Goal: Contribute content

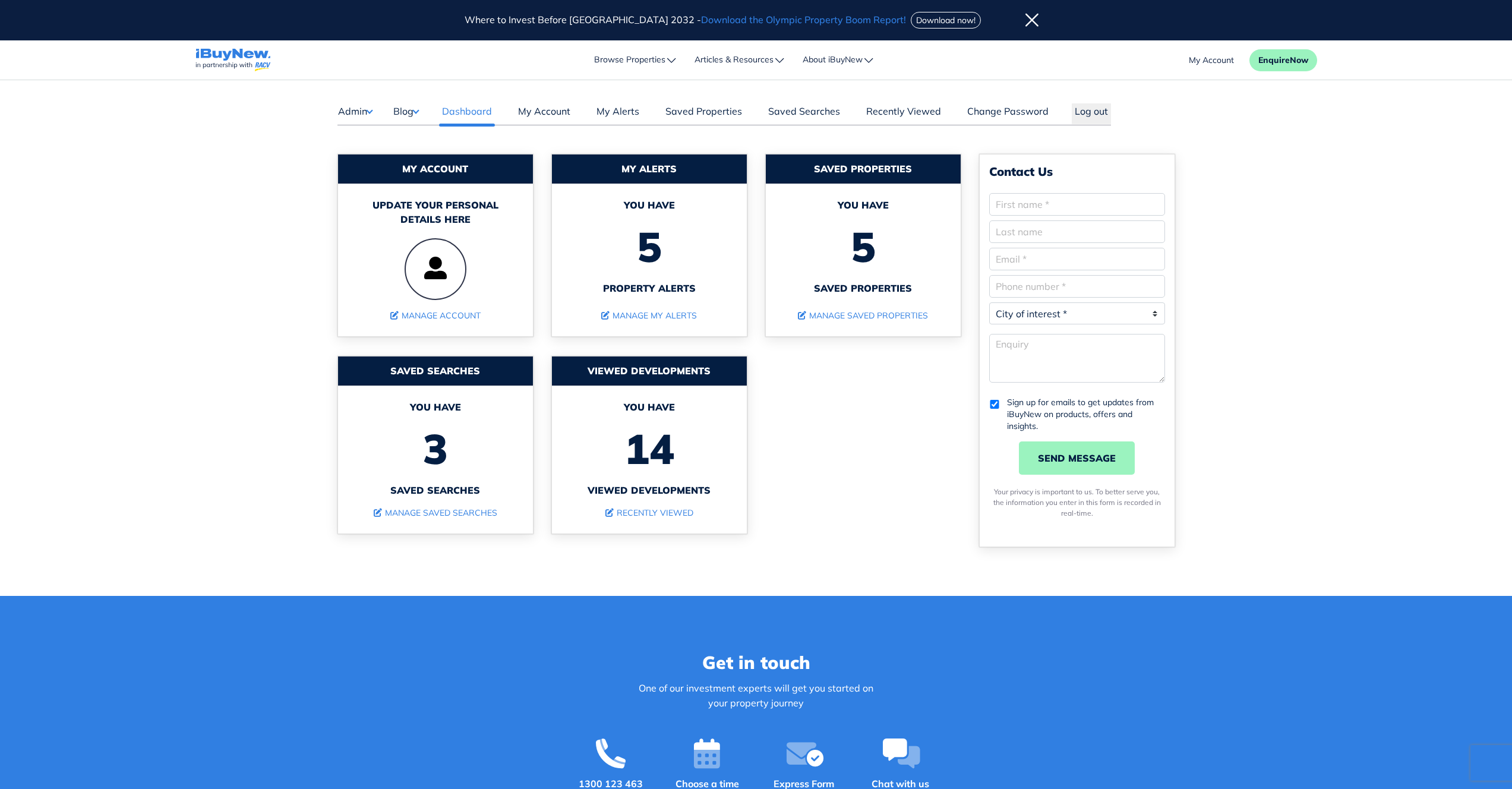
click at [364, 113] on button "Admin" at bounding box center [355, 111] width 35 height 16
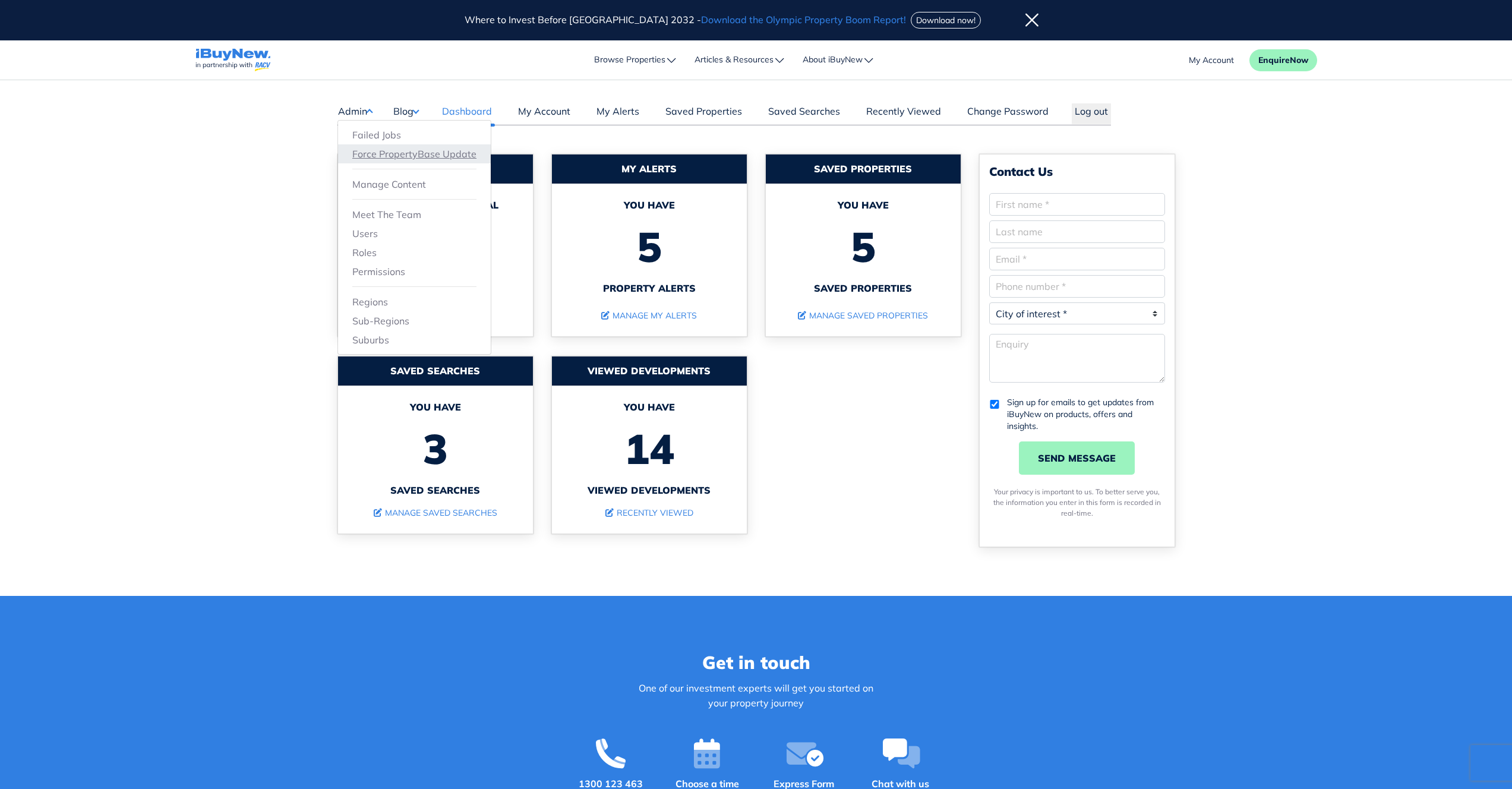
click at [367, 150] on link "Force PropertyBase Update" at bounding box center [415, 154] width 124 height 14
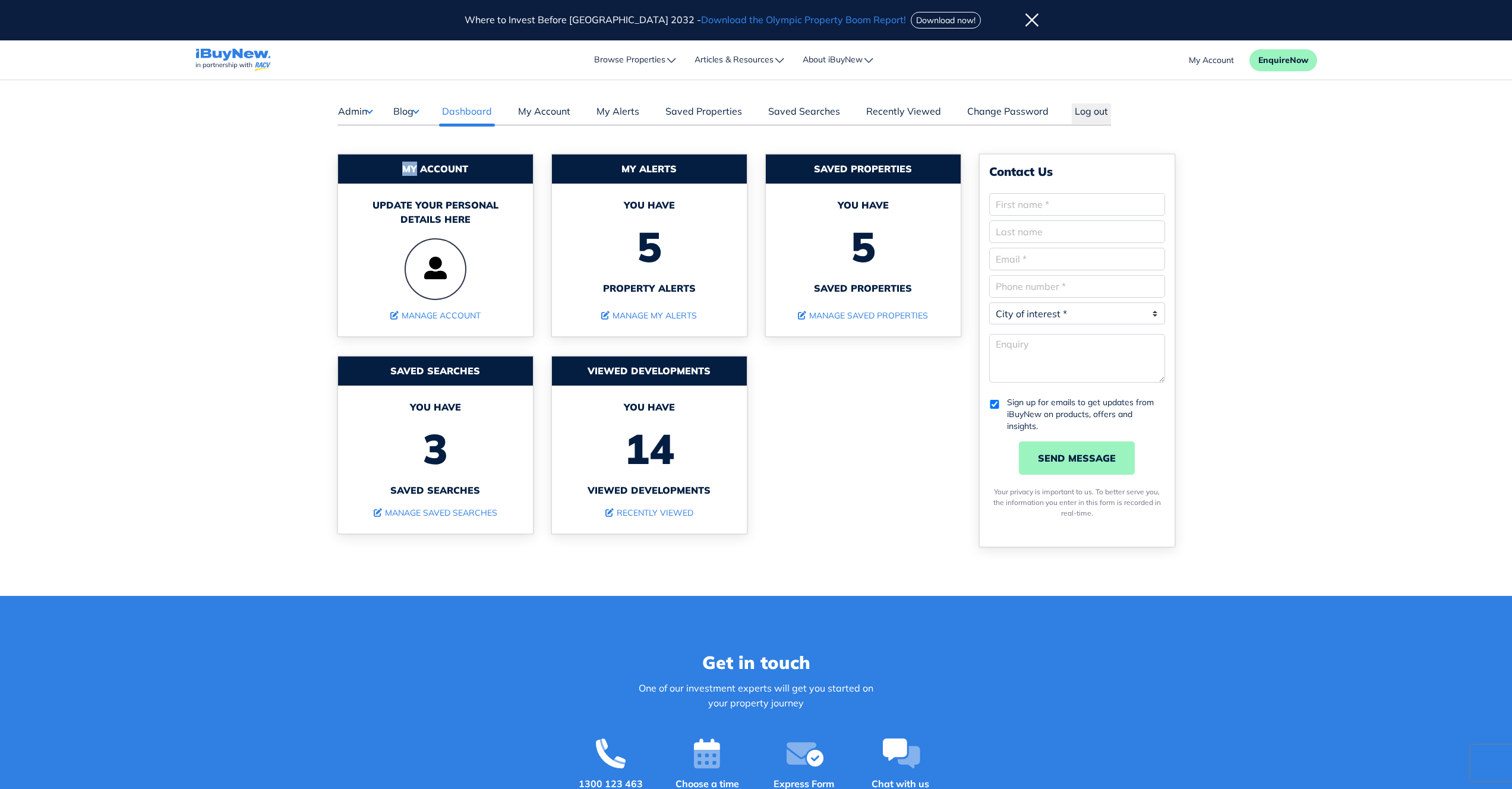
click at [367, 150] on div "My Account Update your personal details here Manage Account My Alerts You have …" at bounding box center [756, 361] width 837 height 471
click at [366, 110] on button "Admin" at bounding box center [355, 111] width 35 height 16
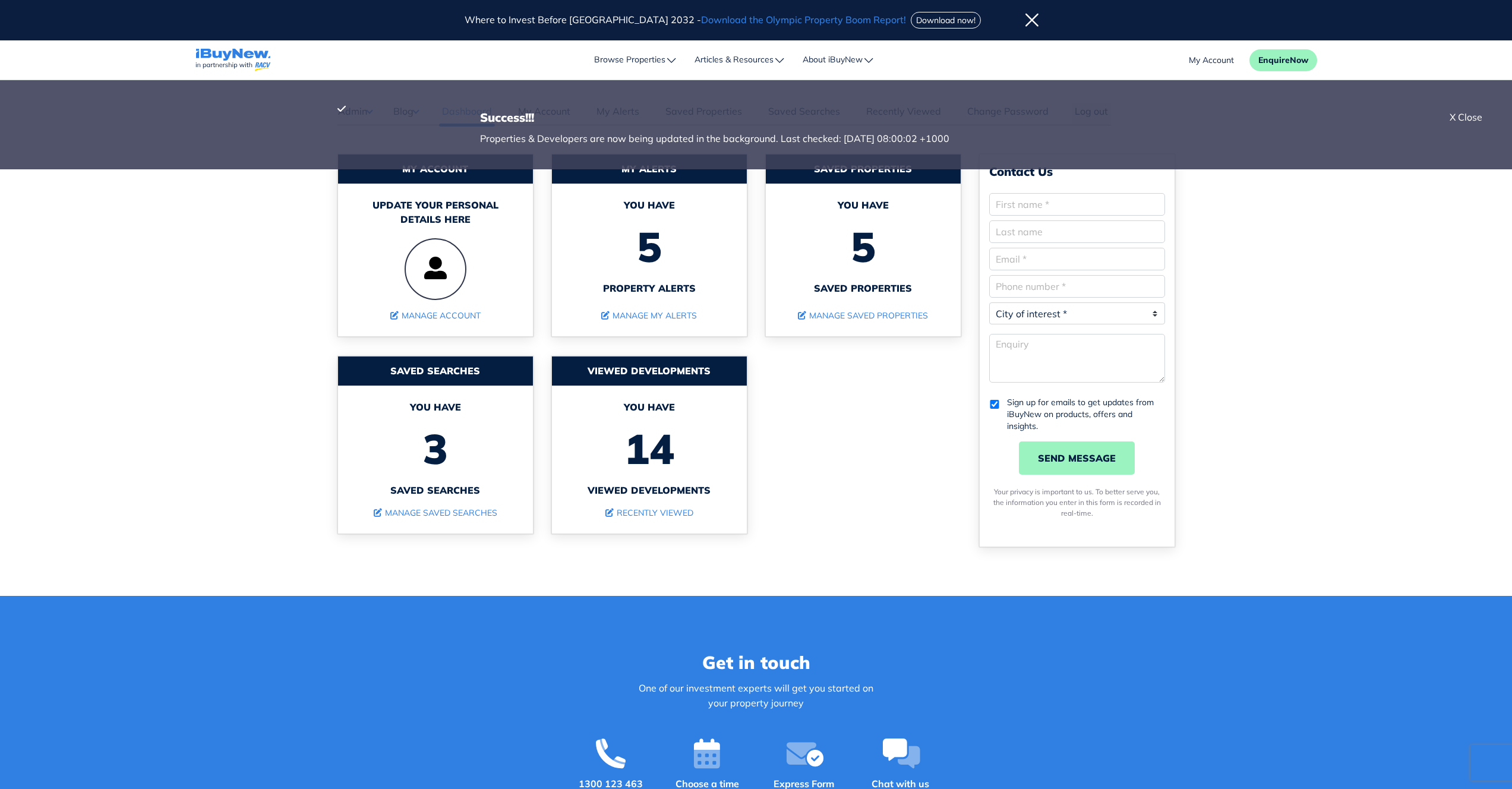
drag, startPoint x: 1475, startPoint y: 118, endPoint x: 841, endPoint y: 122, distance: 634.0
click at [1475, 118] on div "X Close" at bounding box center [1465, 117] width 33 height 14
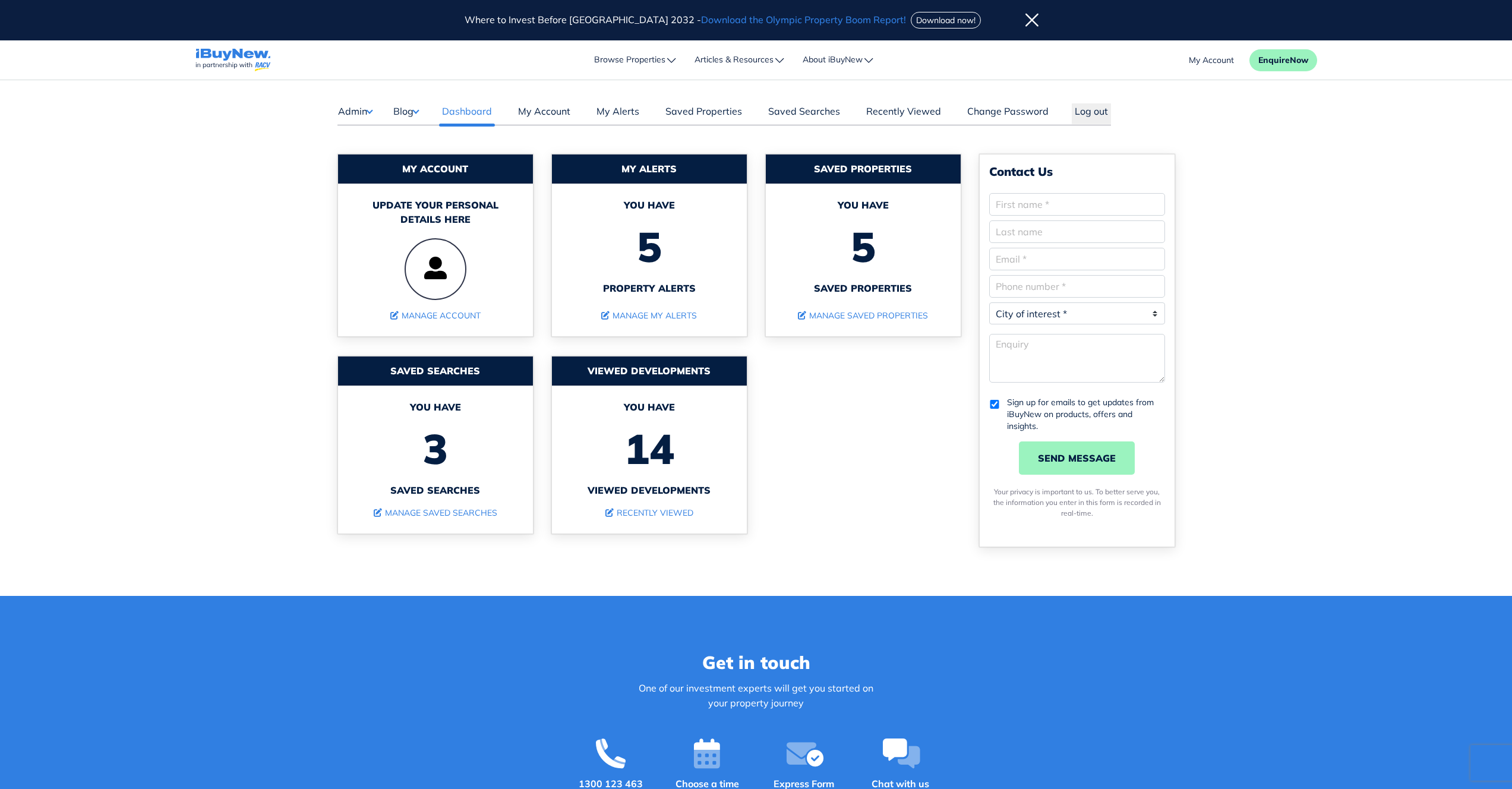
click at [351, 113] on button "Admin" at bounding box center [355, 111] width 35 height 16
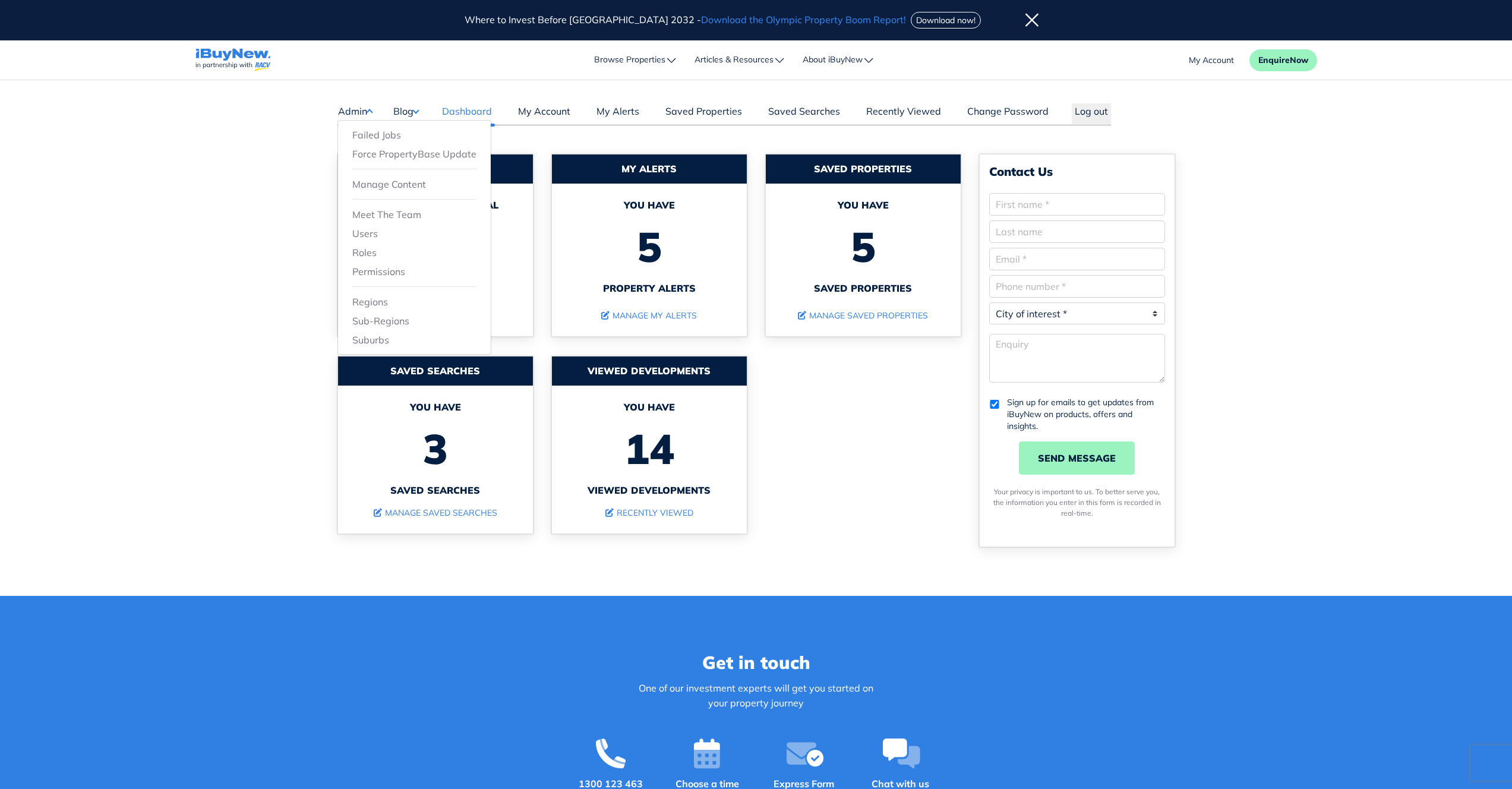
click at [363, 187] on link "Manage Content" at bounding box center [415, 184] width 124 height 14
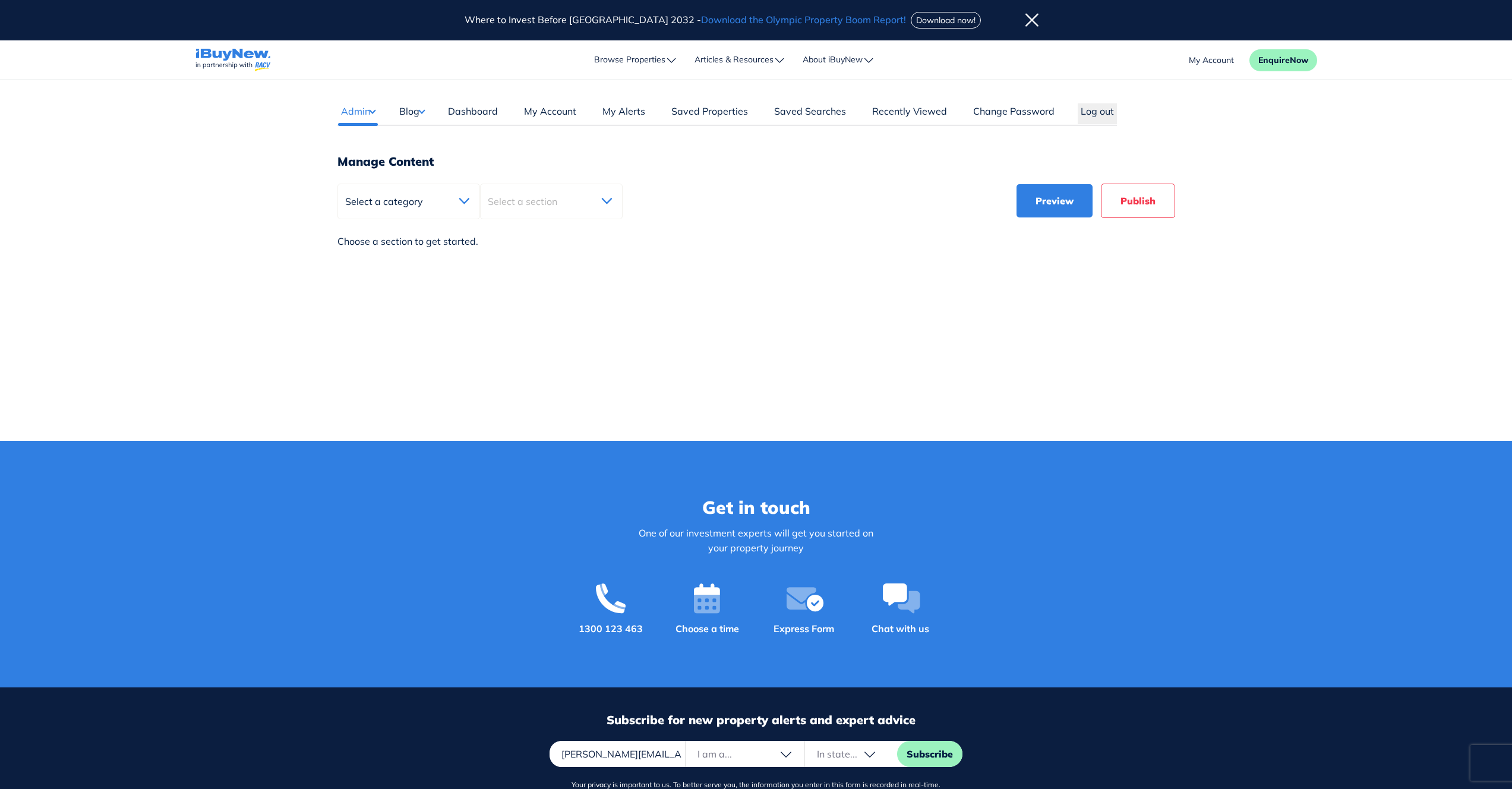
click at [440, 207] on button "Select a category" at bounding box center [408, 201] width 142 height 35
click at [399, 286] on div "Home page" at bounding box center [408, 282] width 141 height 25
click at [557, 196] on span "Select a section" at bounding box center [525, 201] width 75 height 12
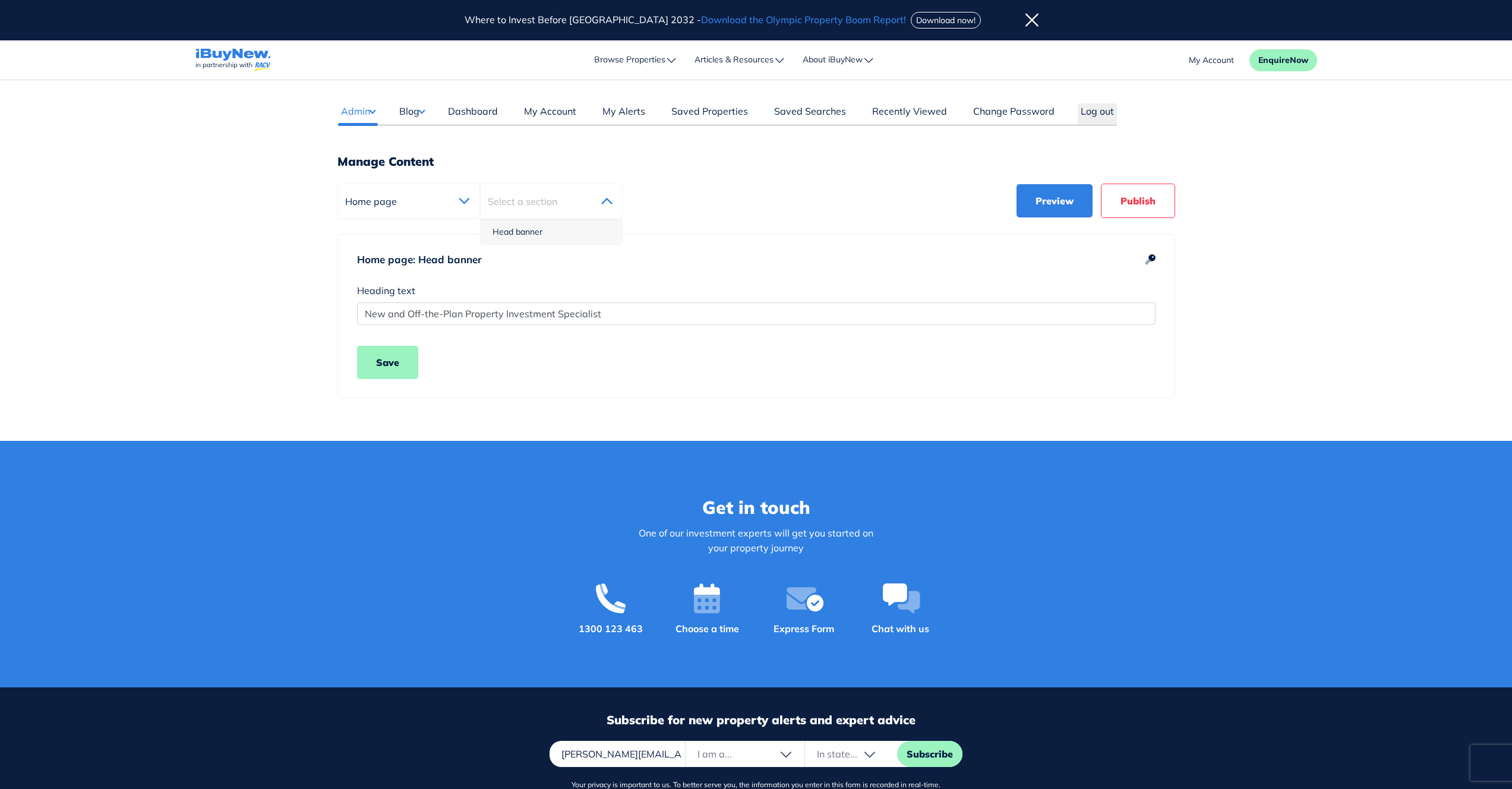
click at [540, 232] on div "Head banner" at bounding box center [551, 232] width 141 height 24
click at [447, 207] on button "Home page" at bounding box center [408, 201] width 142 height 35
click at [381, 228] on div "Component" at bounding box center [408, 233] width 141 height 25
click at [402, 205] on span "Select a section" at bounding box center [373, 201] width 57 height 12
click at [526, 256] on div "Our service" at bounding box center [551, 257] width 141 height 25
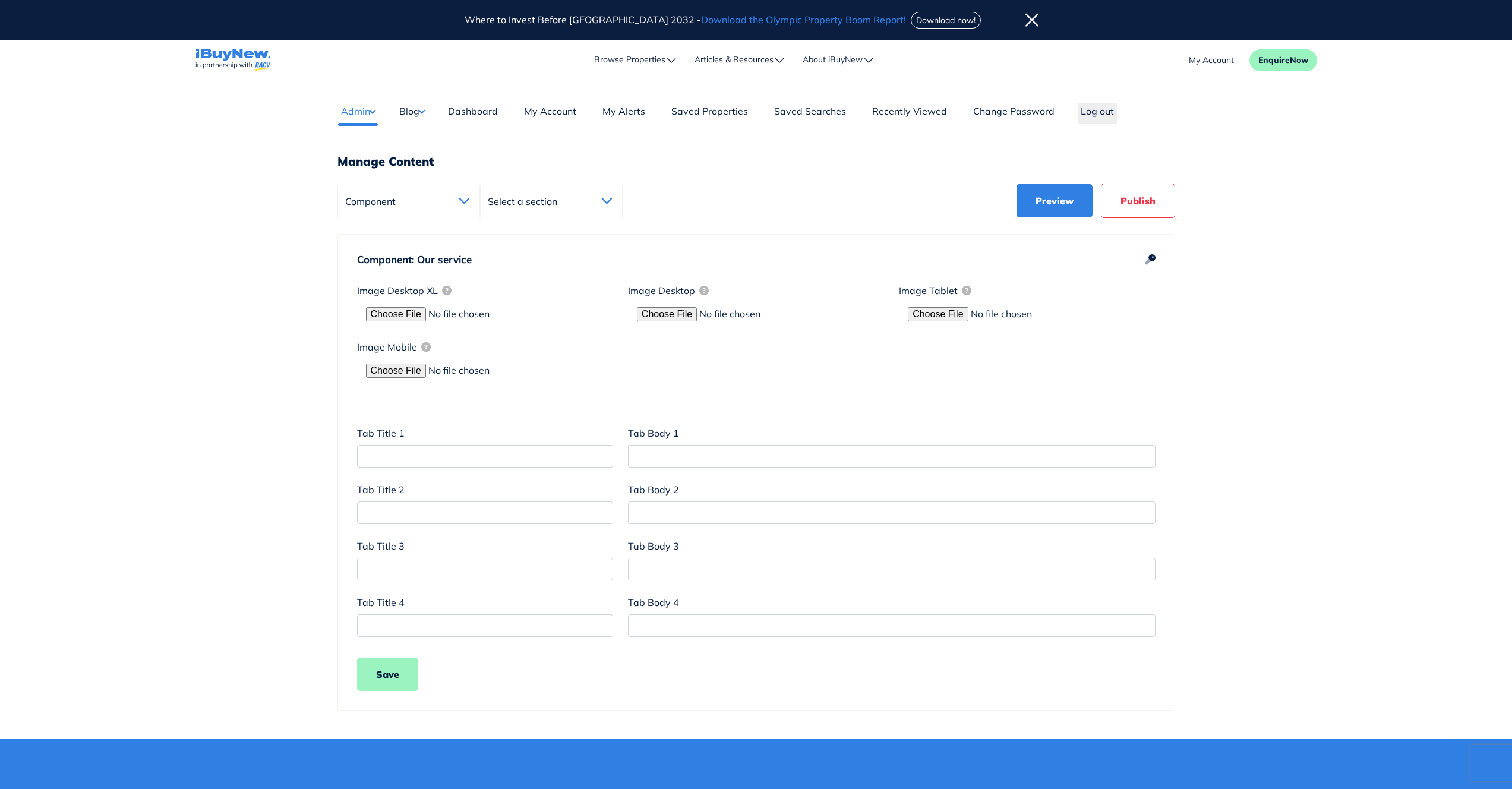
click at [1281, 430] on main "Dashboard Admin Failed Jobs Force PropertyBase Update Manage Content Meet The T…" at bounding box center [756, 410] width 1512 height 659
click at [480, 218] on button "Select a section" at bounding box center [408, 201] width 142 height 35
click at [1150, 257] on icon at bounding box center [1150, 260] width 10 height 10
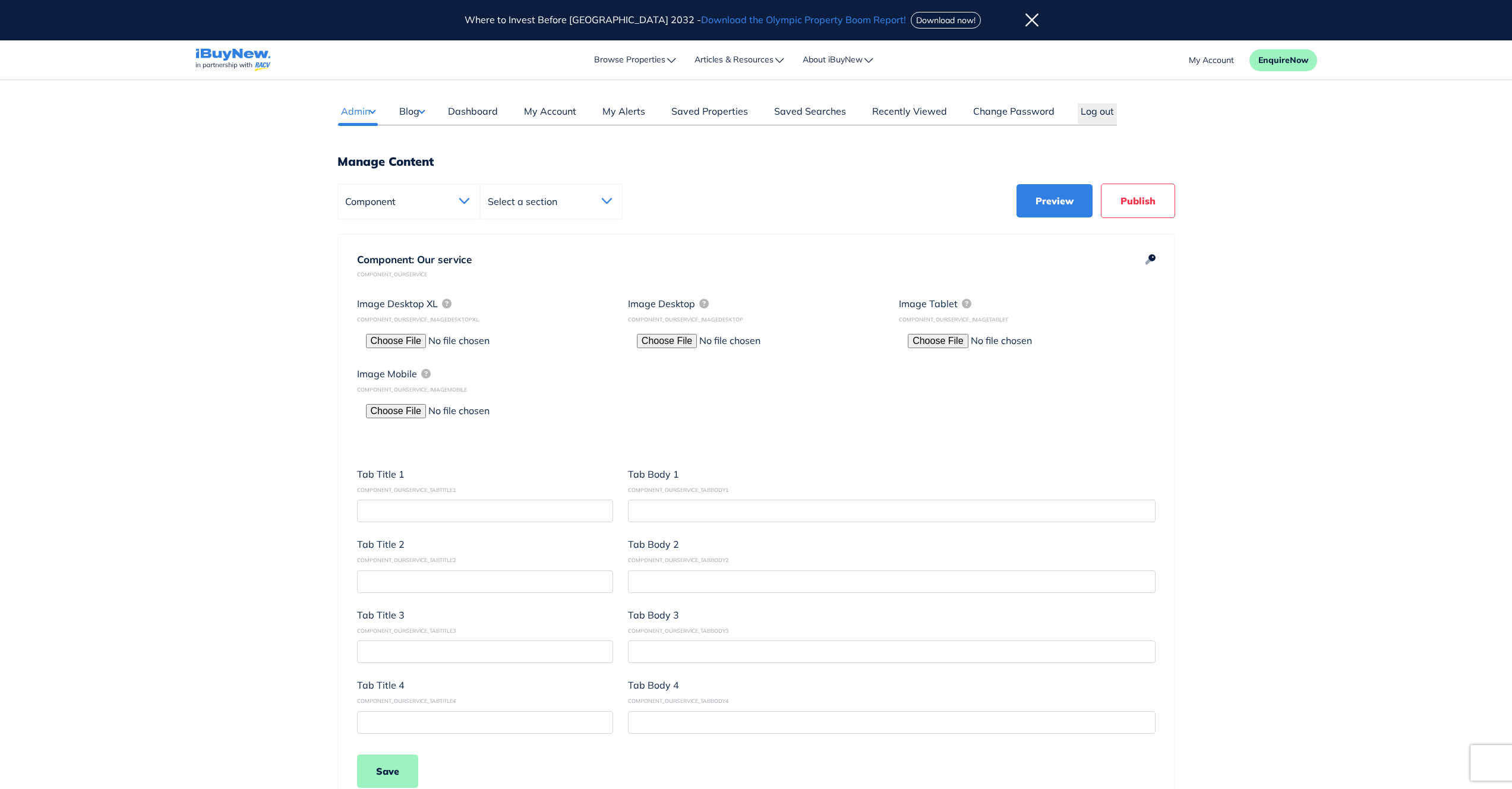
click at [1246, 346] on main "Dashboard Admin Failed Jobs Force PropertyBase Update Manage Content Meet The T…" at bounding box center [756, 458] width 1512 height 755
click at [234, 57] on img "navigations" at bounding box center [233, 60] width 75 height 23
click at [1340, 376] on main "Dashboard Admin Failed Jobs Force PropertyBase Update Manage Content Meet The T…" at bounding box center [756, 458] width 1512 height 755
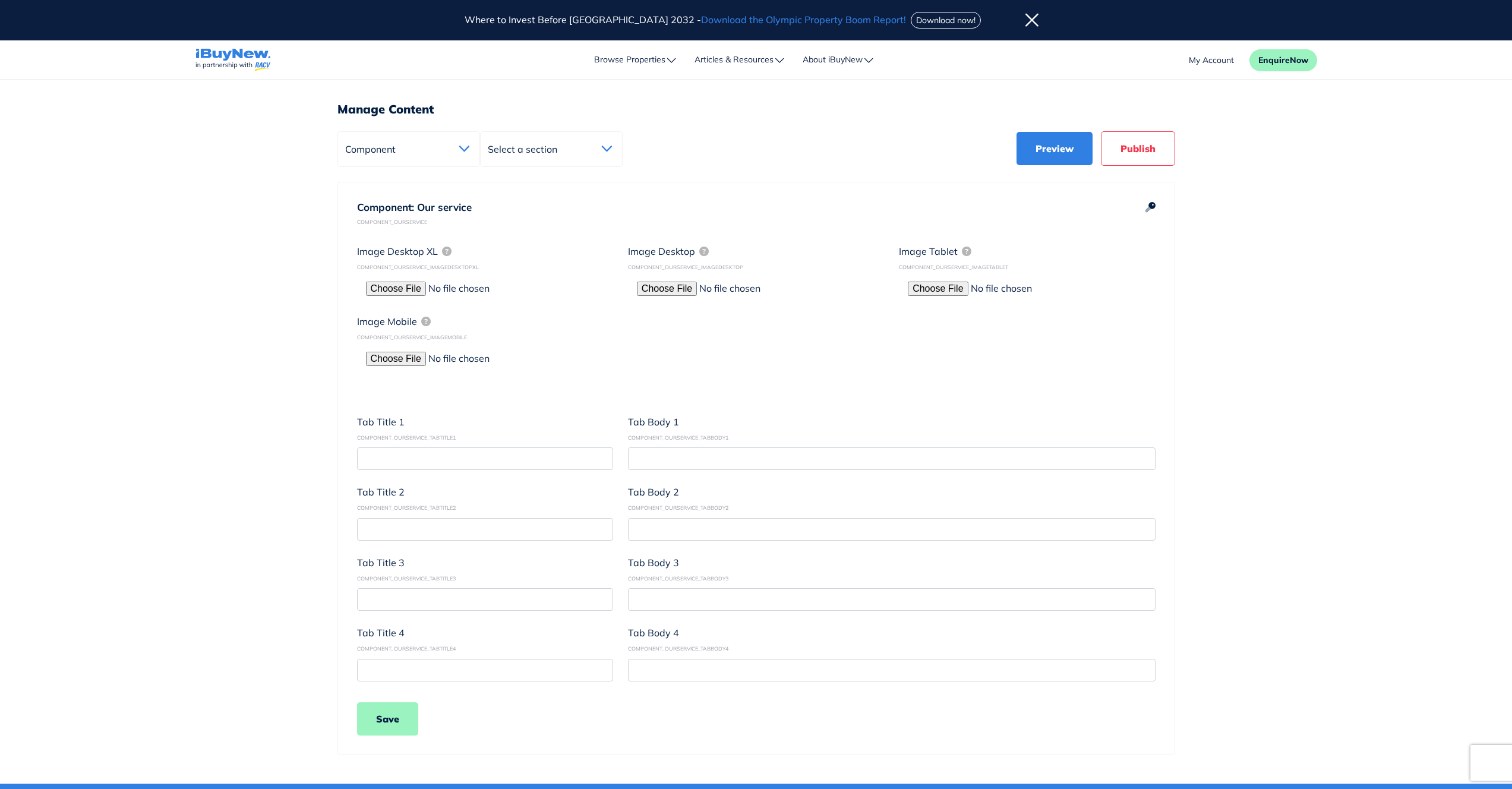
scroll to position [55, 0]
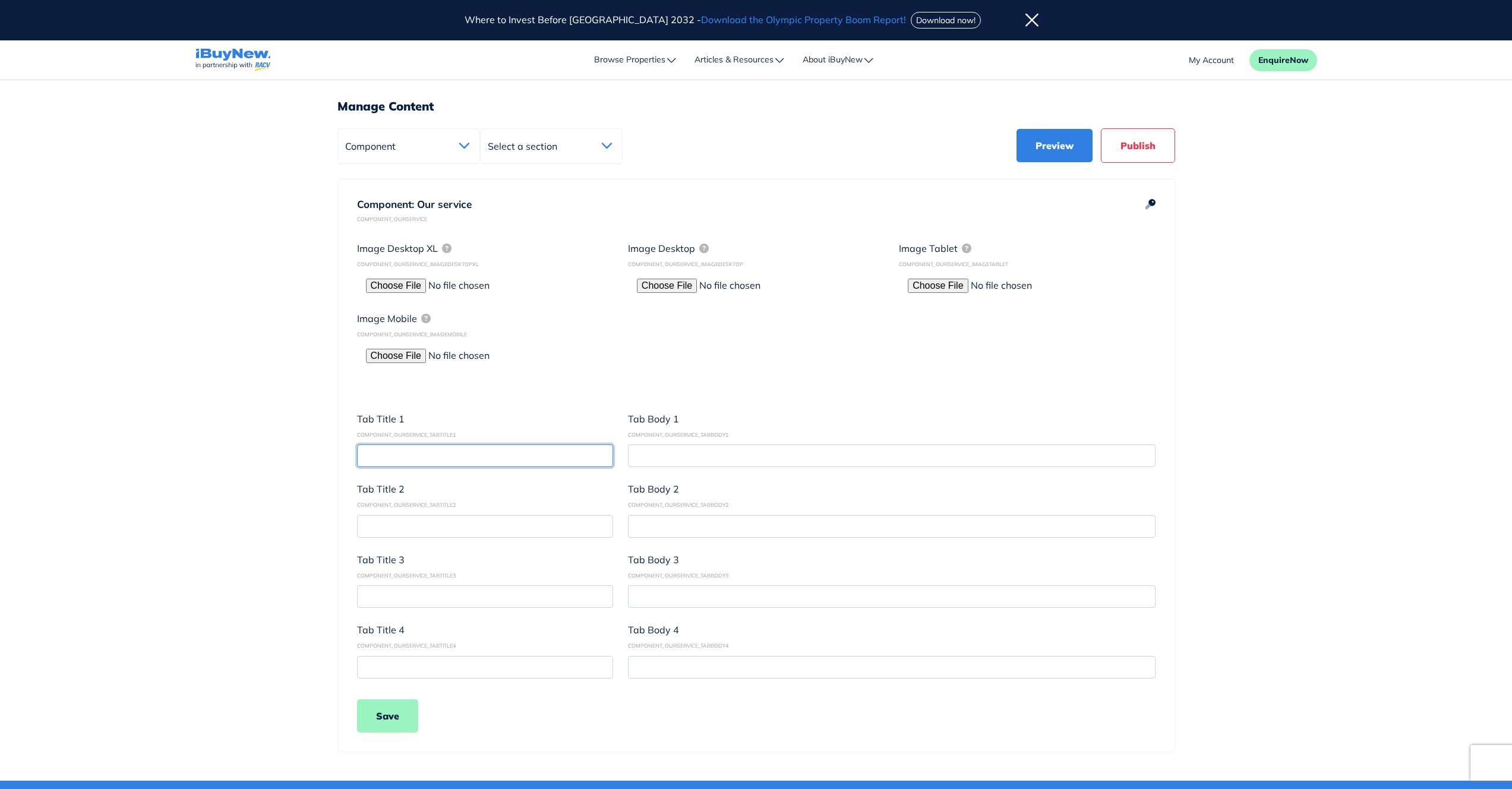
click at [539, 460] on input "text" at bounding box center [485, 456] width 256 height 22
paste input "Empower"
type input "Empower"
click at [547, 529] on input "text" at bounding box center [485, 526] width 256 height 22
paste input "Evaluate"
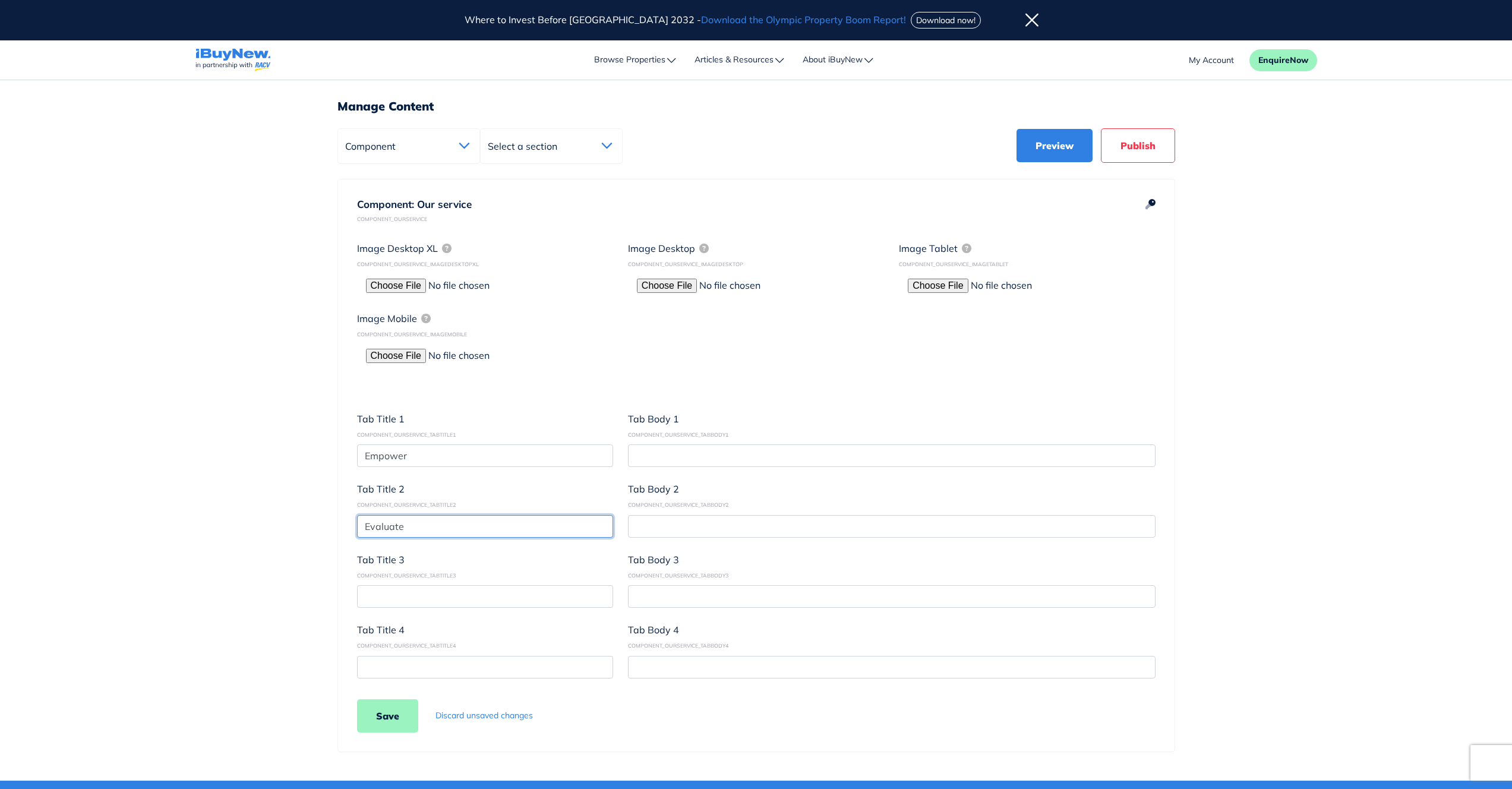
type input "Evaluate"
click at [448, 596] on input "text" at bounding box center [485, 596] width 256 height 22
paste input "Execute"
type input "Execute"
click at [700, 456] on input "text" at bounding box center [892, 456] width 527 height 22
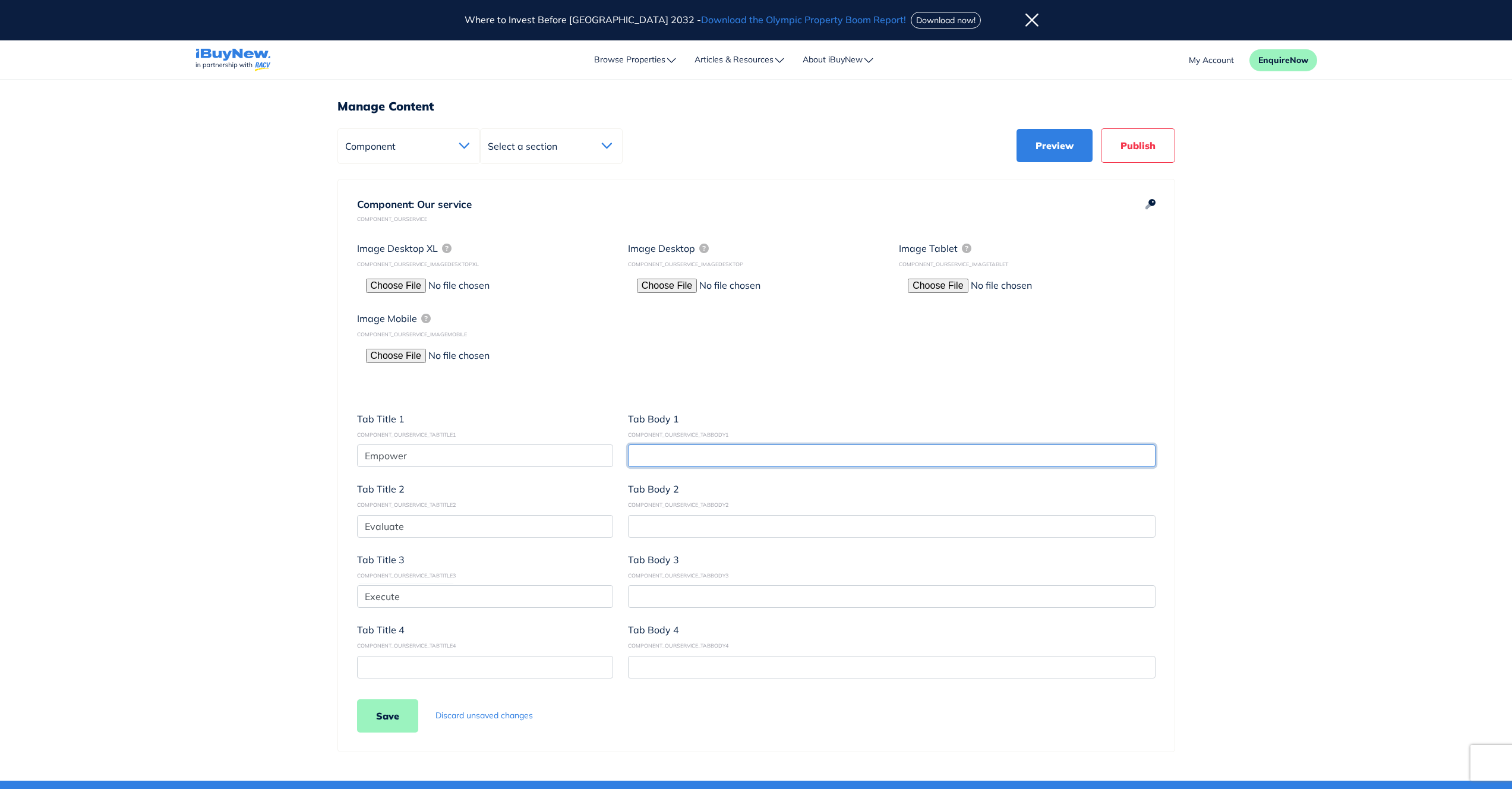
paste input "We understand your investment goals and analyse market opportunities to align w…"
type input "We understand your investment goals and analyse market opportunities to align w…"
click at [704, 532] on input "text" at bounding box center [892, 526] width 527 height 22
paste input "Through rigorous analysis, we empower you with strategic, high growth property …"
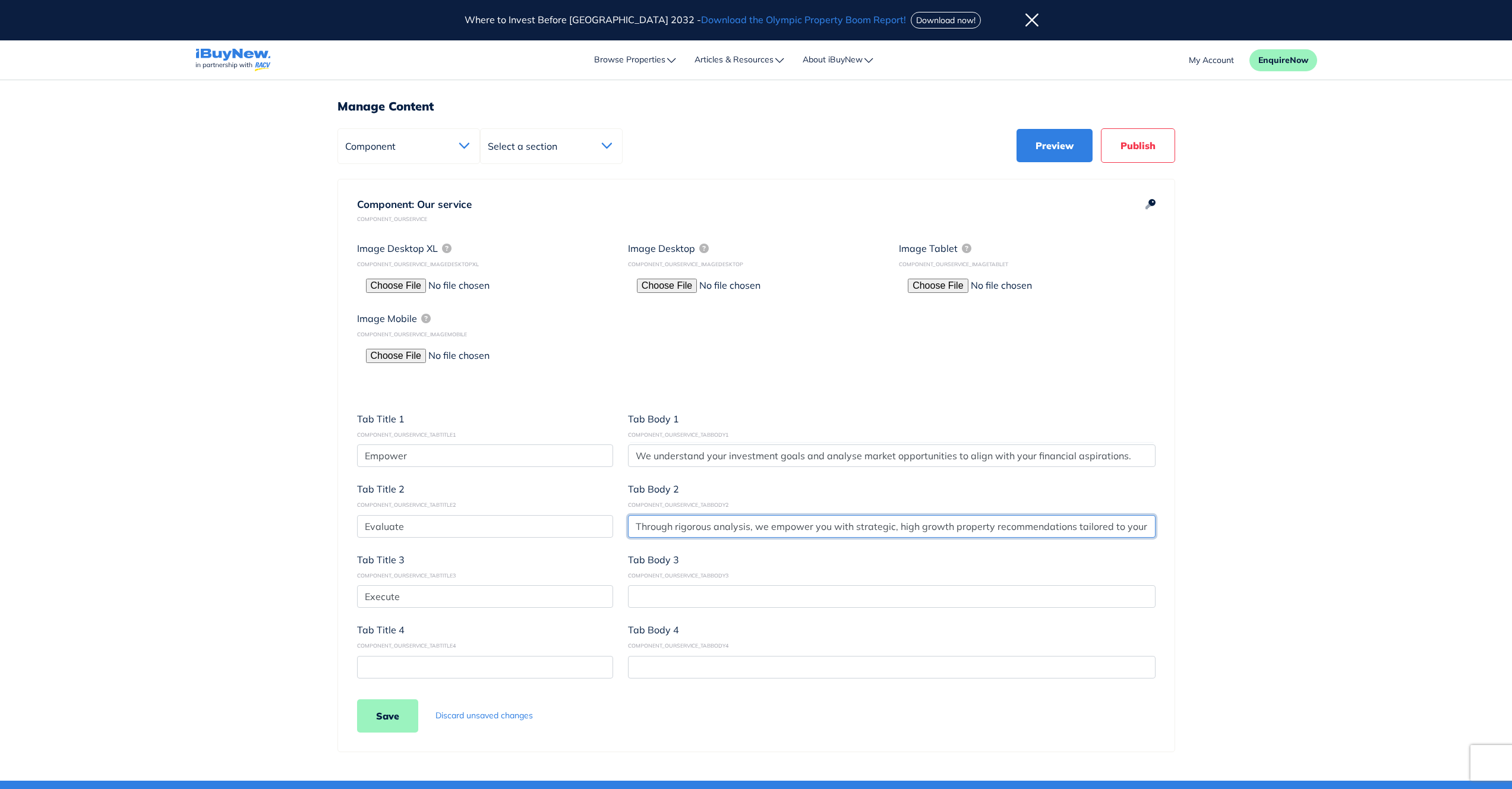
scroll to position [0, 73]
type input "Through rigorous analysis, we empower you with strategic, high growth property …"
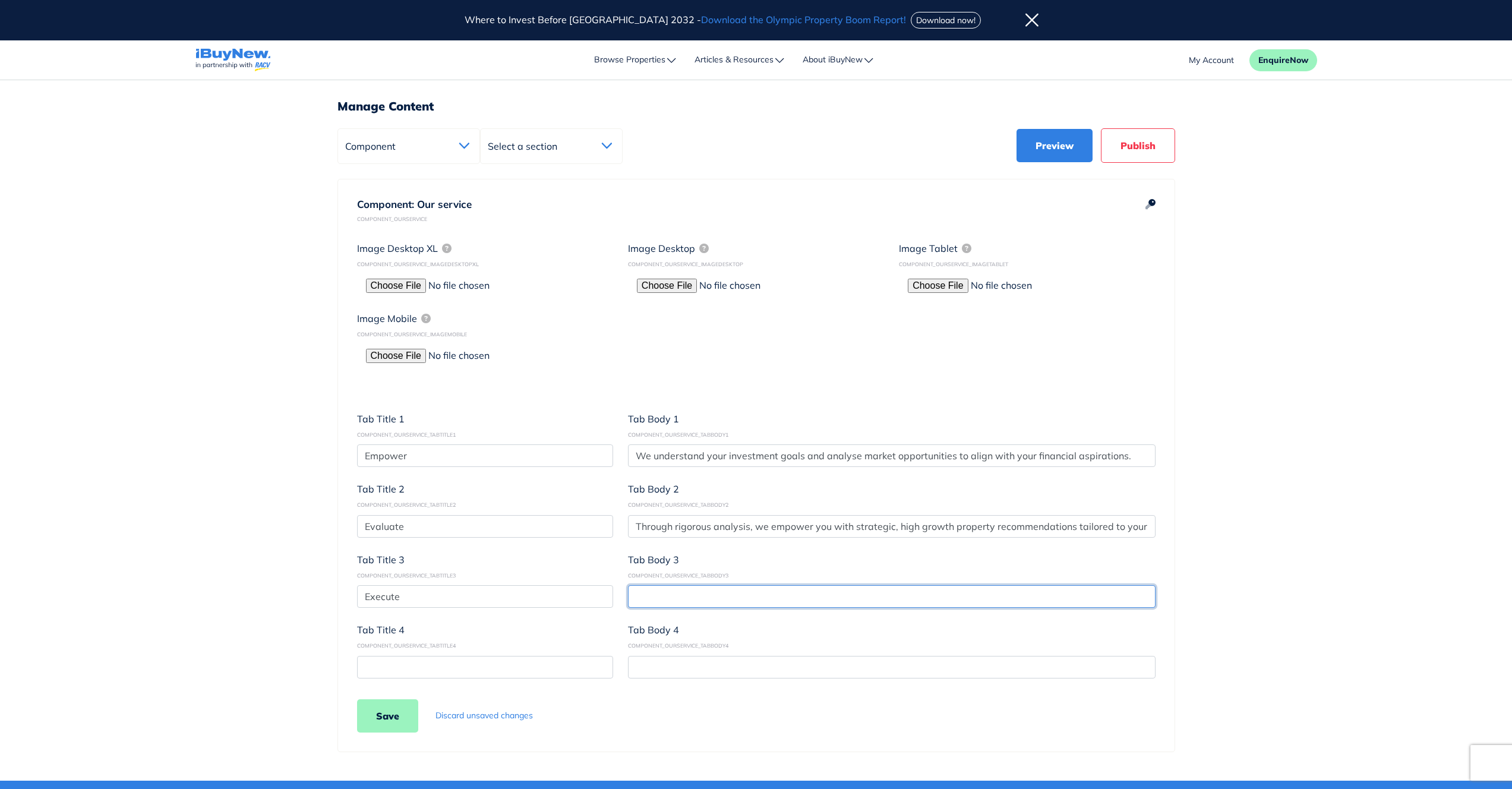
click at [670, 603] on input "text" at bounding box center [892, 596] width 527 height 22
paste input "We support every step of your property investment journey, ensuring seamless ex…"
type input "We support every step of your property investment journey, ensuring seamless ex…"
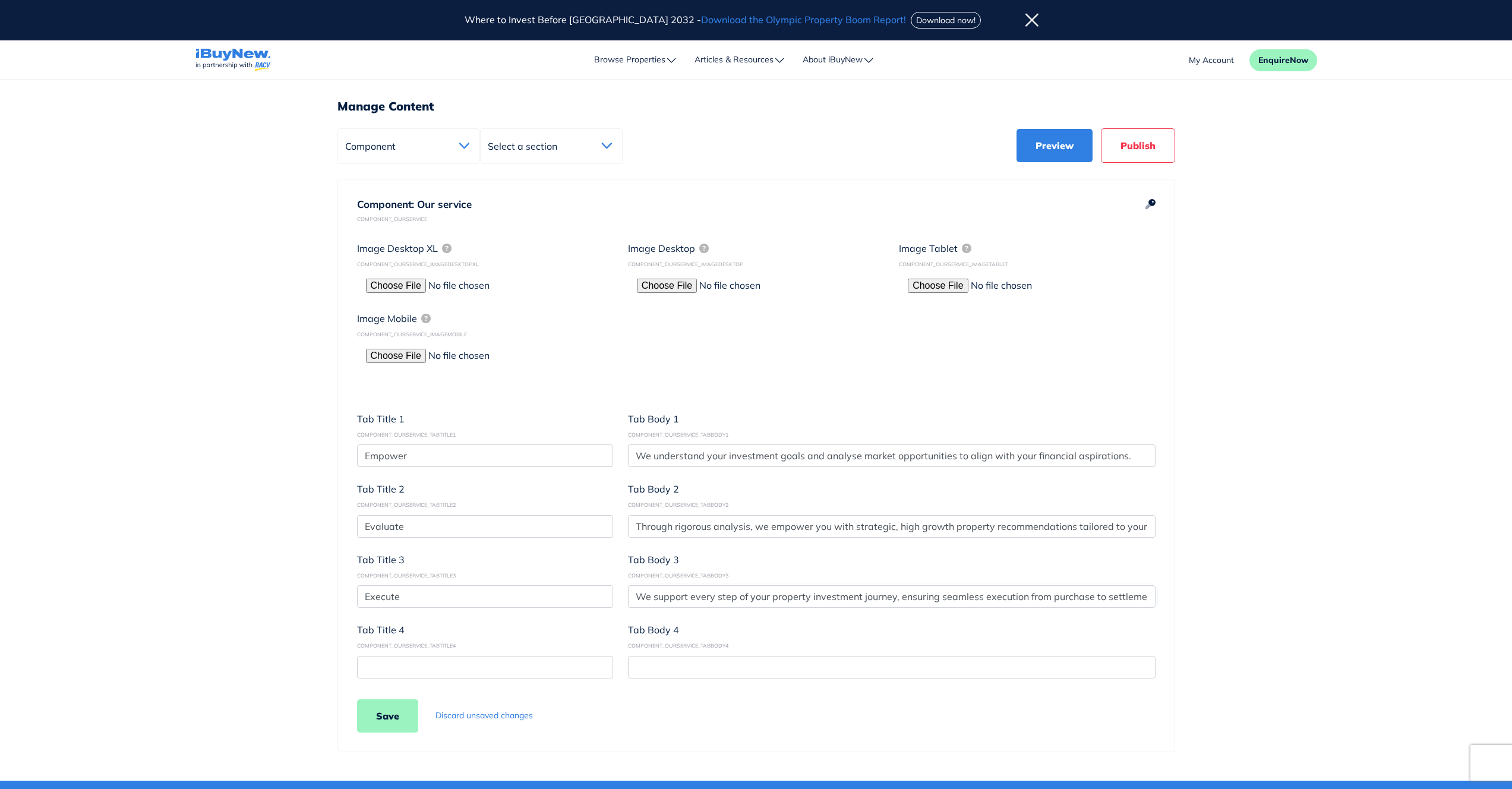
click at [1357, 506] on main "Dashboard Admin Failed Jobs Force PropertyBase Update Manage Content Meet The T…" at bounding box center [756, 402] width 1512 height 755
click at [1340, 464] on main "Dashboard Admin Failed Jobs Force PropertyBase Update Manage Content Meet The T…" at bounding box center [756, 402] width 1512 height 755
click at [414, 282] on input "file" at bounding box center [467, 285] width 202 height 15
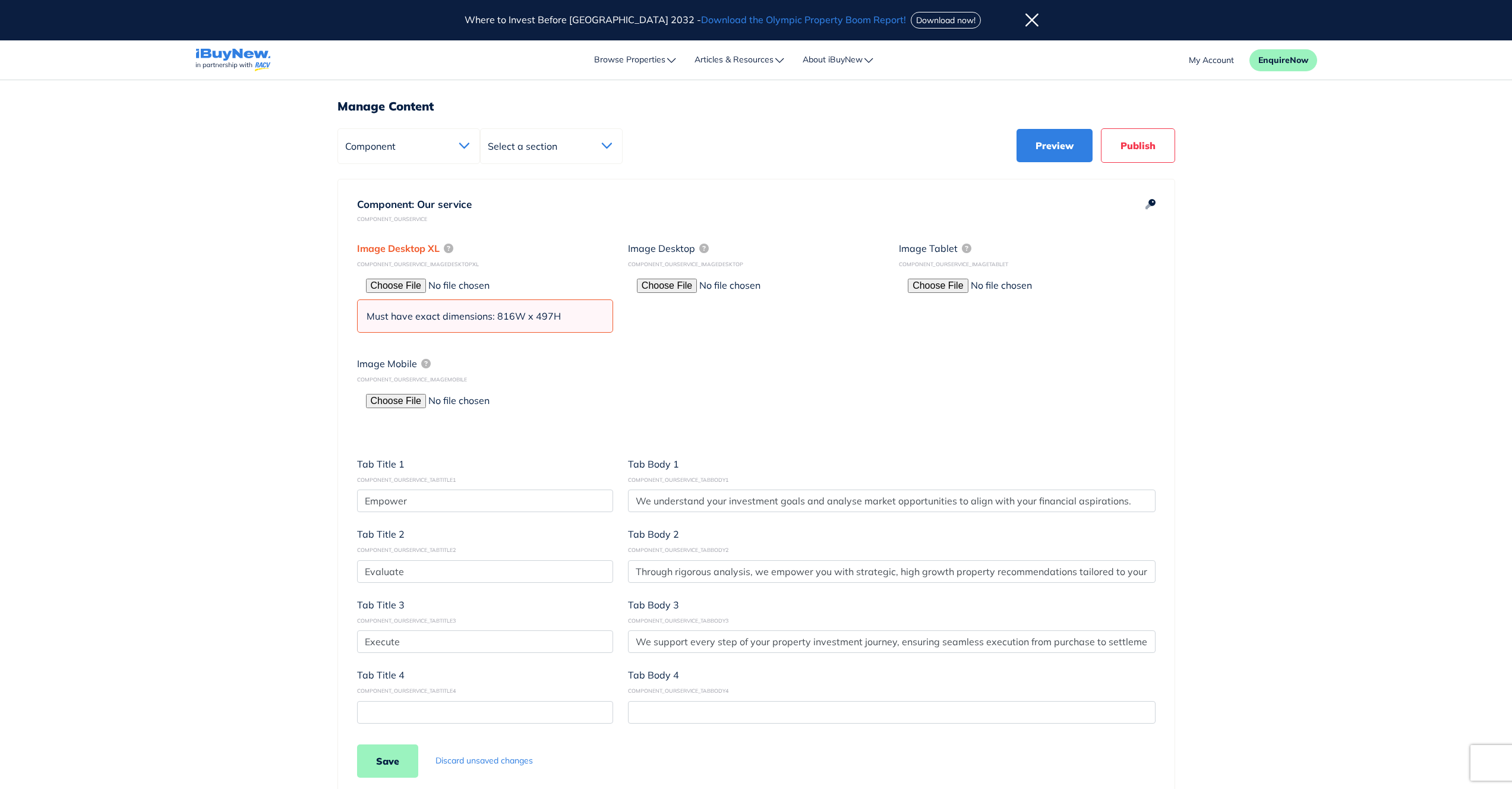
click at [407, 285] on input "file" at bounding box center [467, 285] width 202 height 15
type input "C:\fakepath\video-bg (1).jpg"
click at [394, 282] on input "file" at bounding box center [467, 285] width 202 height 15
click at [405, 284] on input "file" at bounding box center [467, 285] width 202 height 15
type input "C:\fakepath\video-bg.jpg"
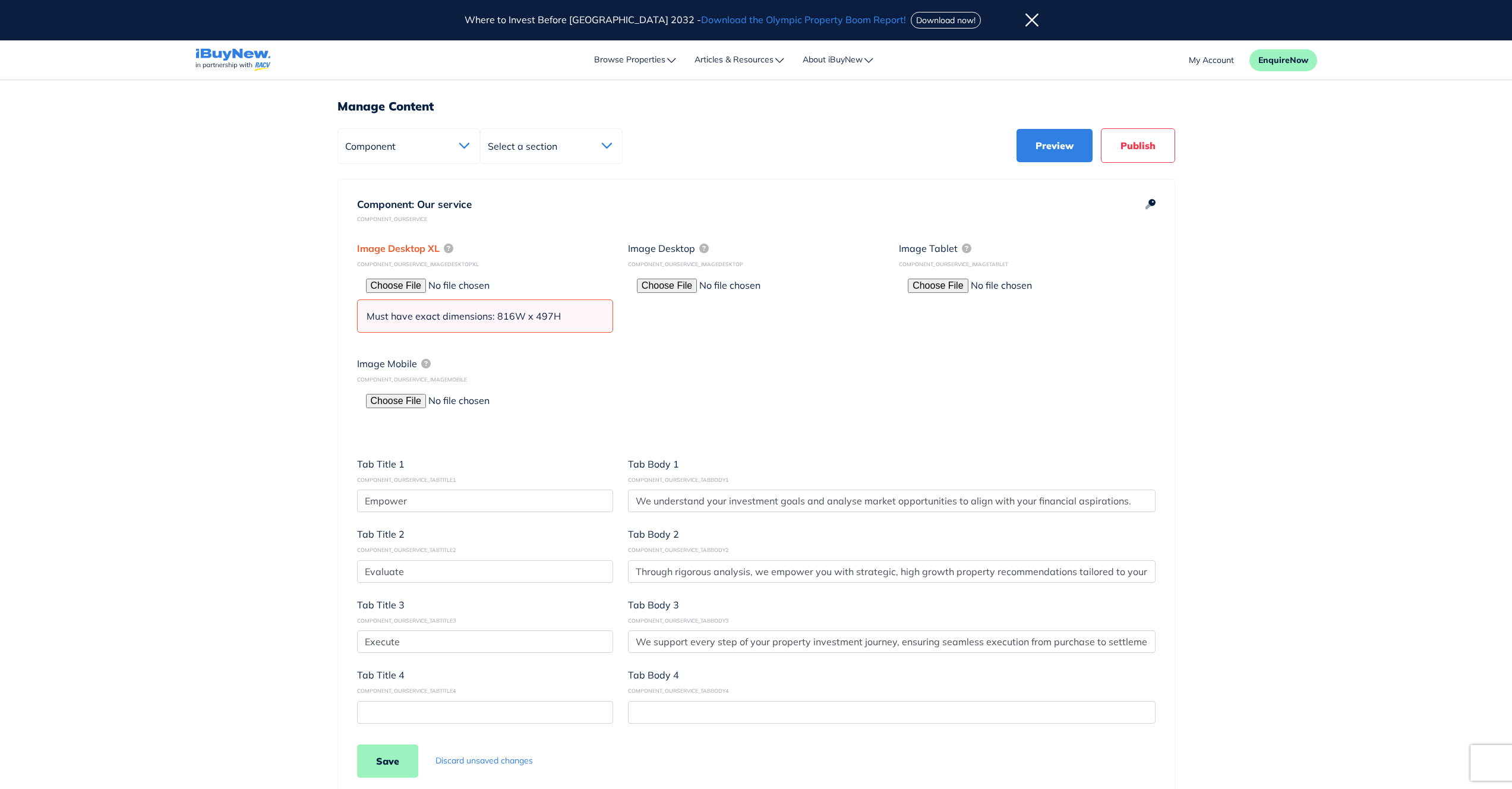
click at [403, 292] on input "file" at bounding box center [467, 285] width 202 height 15
click at [411, 287] on input "file" at bounding box center [467, 285] width 202 height 15
type input "C:\fakepath\video-bg.jpg"
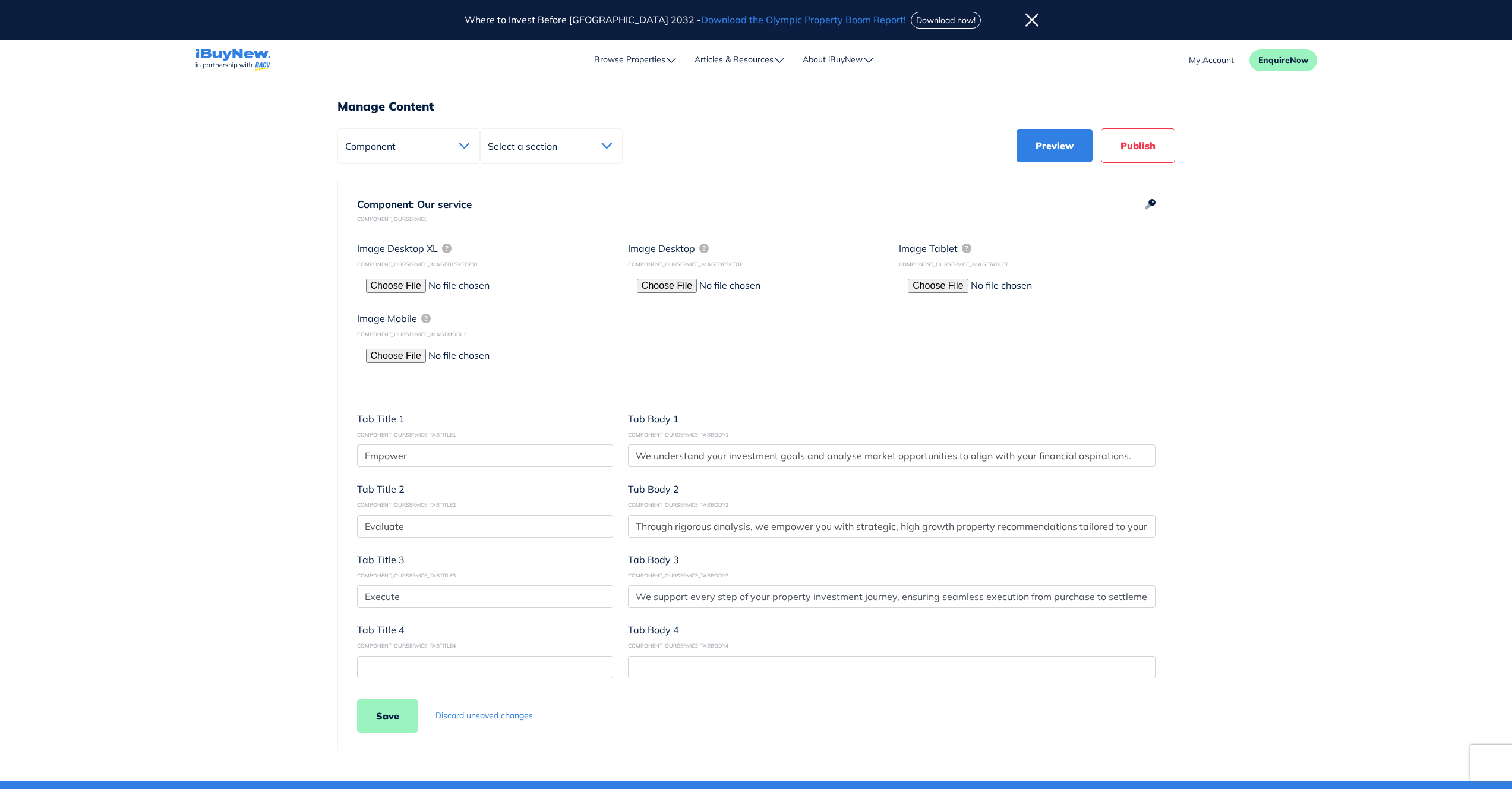
click at [729, 354] on div "Image Desktop XL COMPONENT_OURSERVICE_IMAGEDESKTOPXL Image Desktop COMPONENT_OU…" at bounding box center [756, 459] width 798 height 437
click at [703, 247] on icon at bounding box center [704, 248] width 9 height 9
click at [683, 287] on input "file" at bounding box center [737, 285] width 202 height 15
click at [685, 283] on input "file" at bounding box center [737, 285] width 202 height 15
type input "C:\fakepath\video-bg (1).jpg"
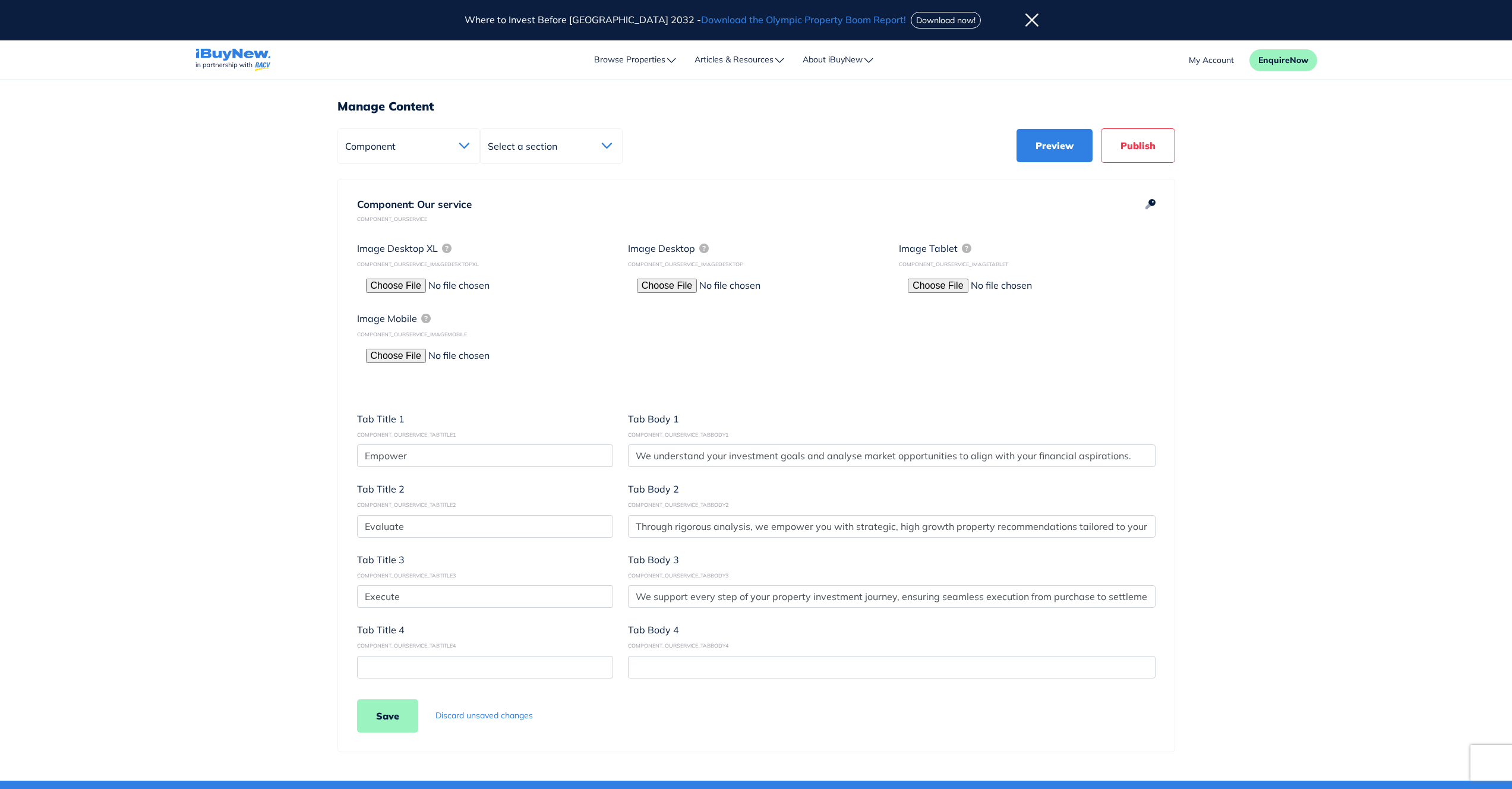
click at [1010, 407] on div "Image Desktop XL COMPONENT_OURSERVICE_IMAGEDESKTOPXL Image Desktop COMPONENT_OU…" at bounding box center [756, 459] width 798 height 437
